Goal: Ask a question

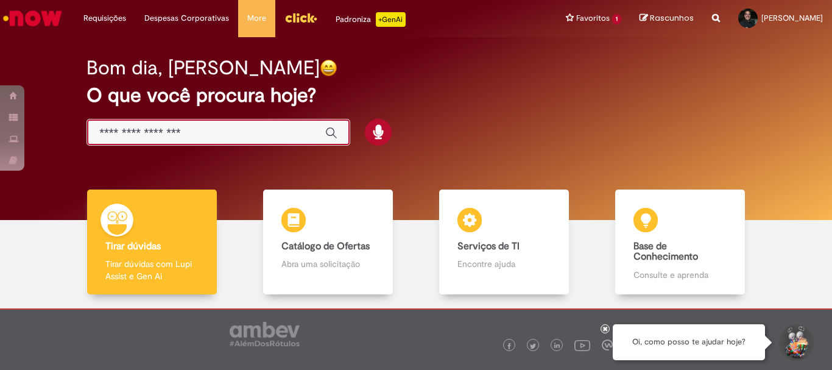
click at [242, 133] on input "Basta digitar aqui" at bounding box center [206, 133] width 214 height 14
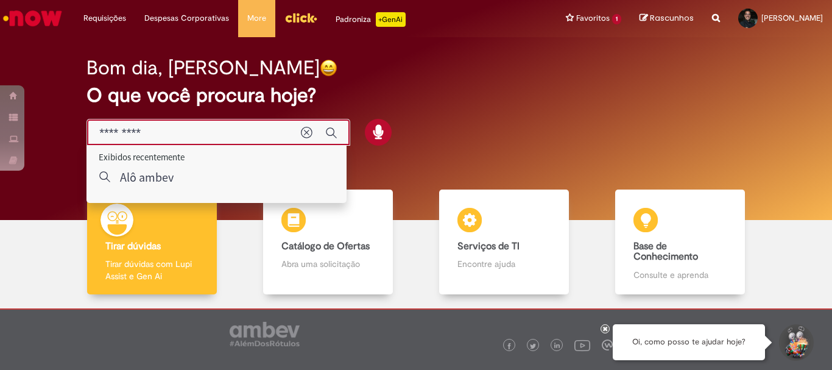
type input "*********"
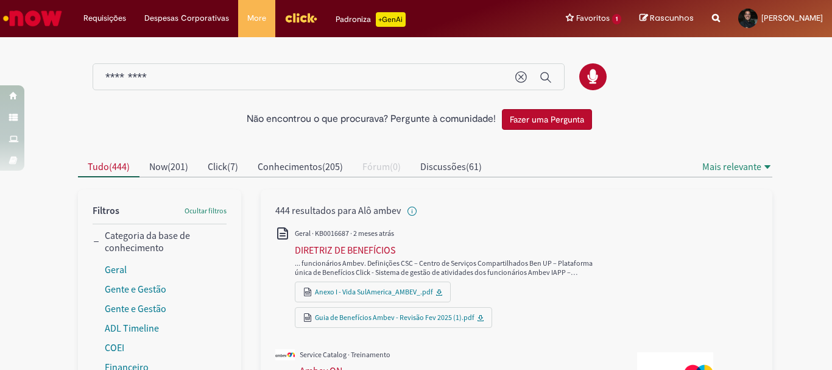
click at [322, 131] on div "Não encontrou o que procurava? Pergunte à comunidade! Fazer uma Pergunta" at bounding box center [416, 119] width 694 height 33
click at [132, 169] on button "Tudo ( 444 )" at bounding box center [108, 166] width 61 height 19
click at [212, 165] on span "Click" at bounding box center [217, 166] width 19 height 12
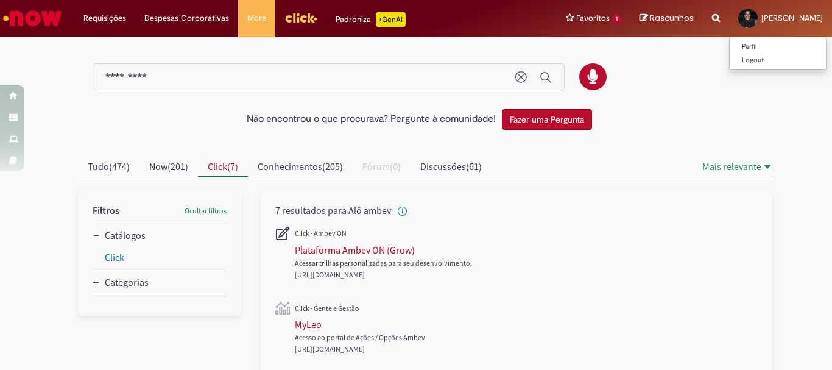
click at [753, 12] on link "[PERSON_NAME]" at bounding box center [780, 18] width 103 height 37
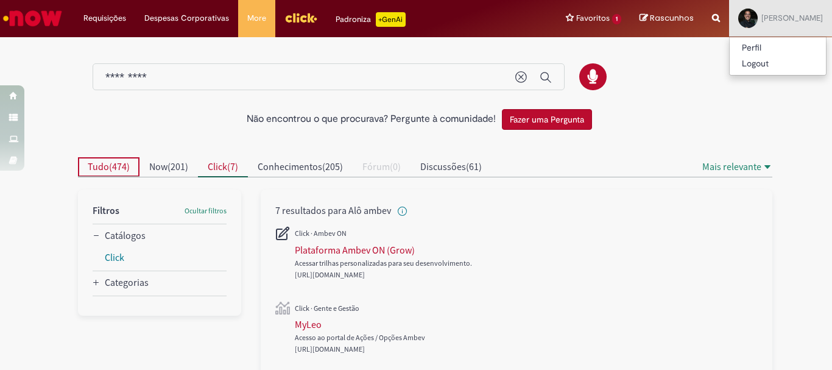
click at [113, 162] on span "474" at bounding box center [119, 166] width 15 height 12
